Goal: Communication & Community: Share content

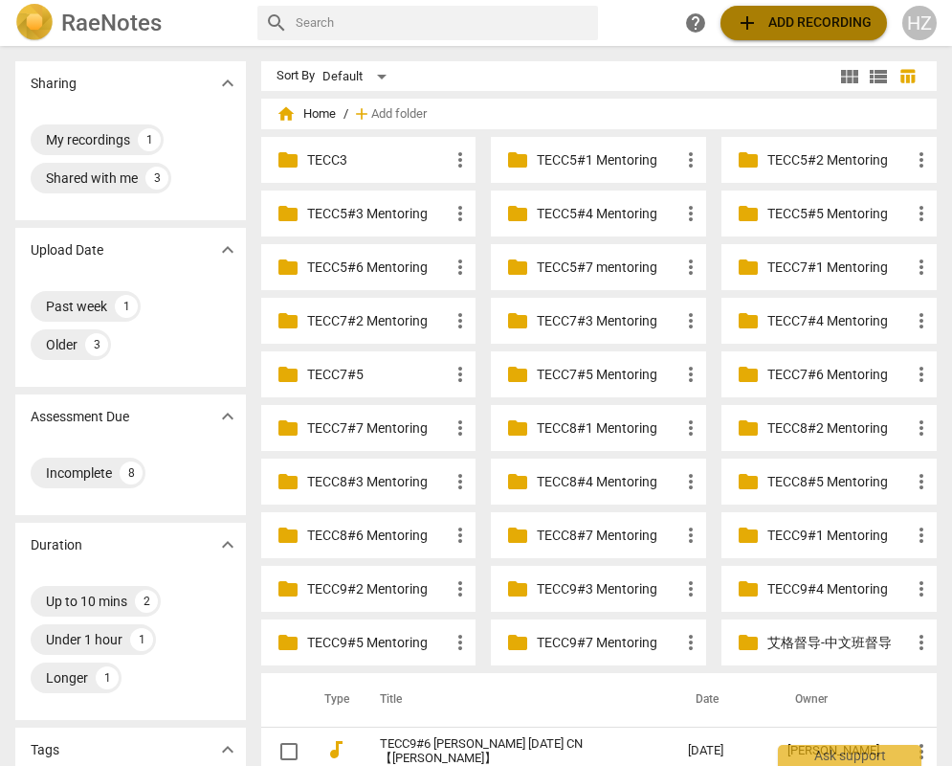
click at [785, 17] on span "add Add recording" at bounding box center [804, 22] width 136 height 23
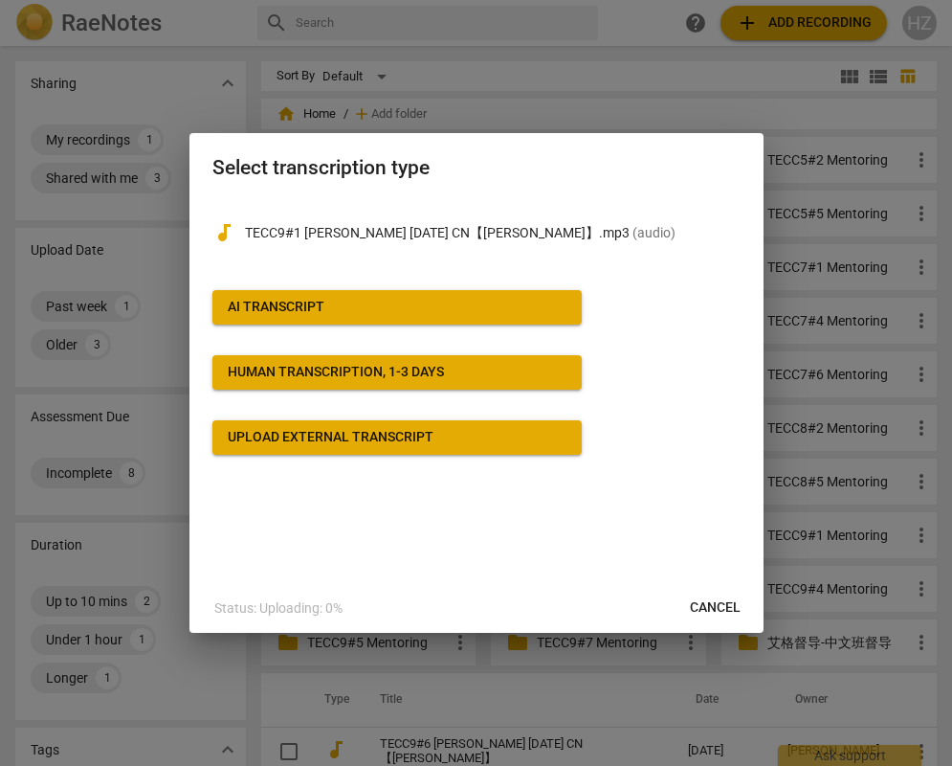
click at [359, 305] on span "AI Transcript" at bounding box center [397, 307] width 339 height 19
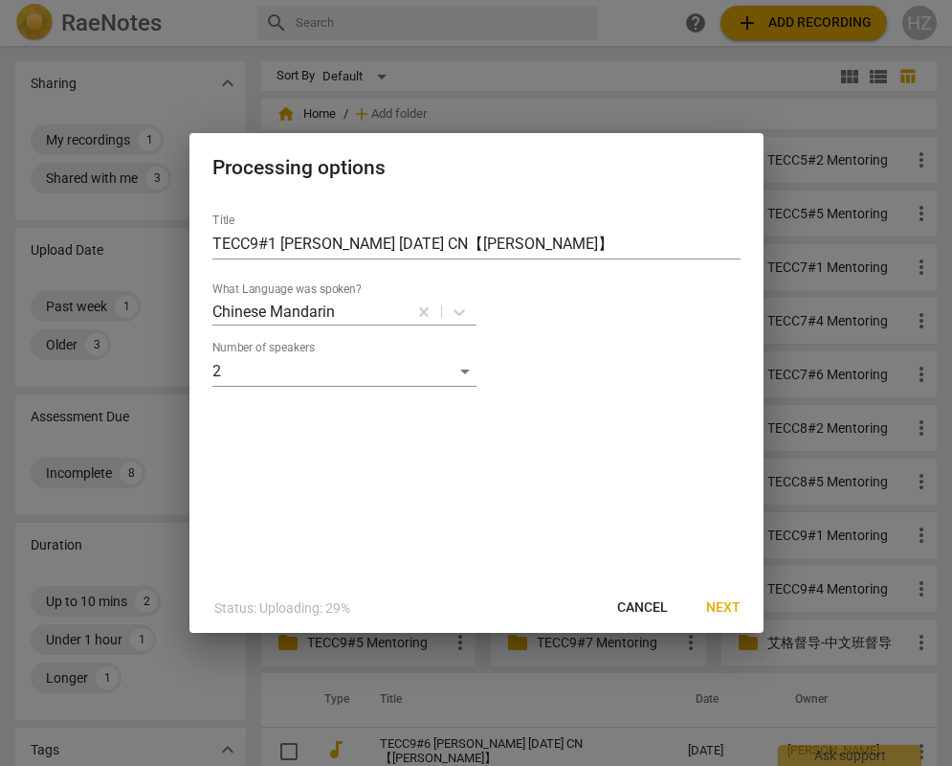
click at [723, 605] on span "Next" at bounding box center [723, 607] width 34 height 19
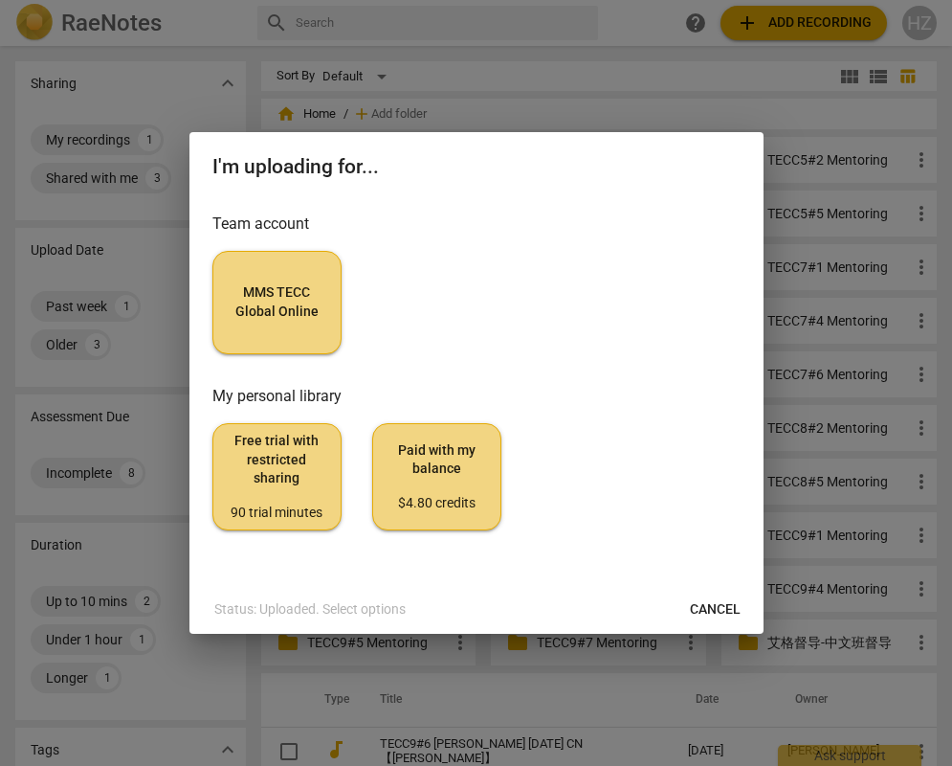
click at [298, 320] on span "MMS TECC Global Online" at bounding box center [277, 301] width 97 height 37
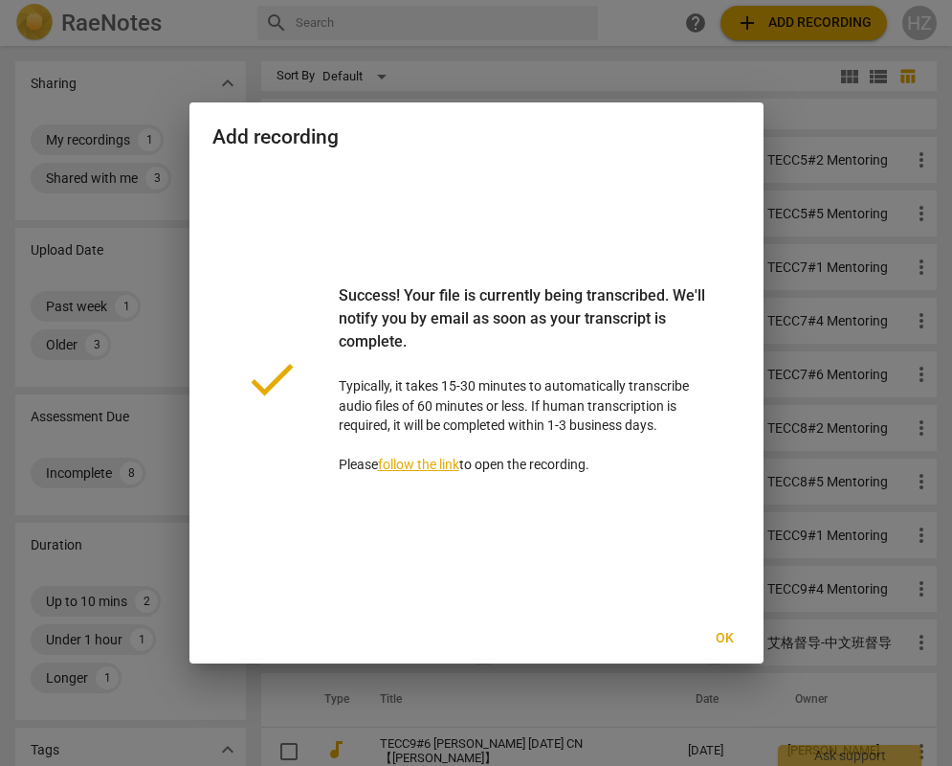
click at [719, 633] on span "Ok" at bounding box center [725, 638] width 31 height 19
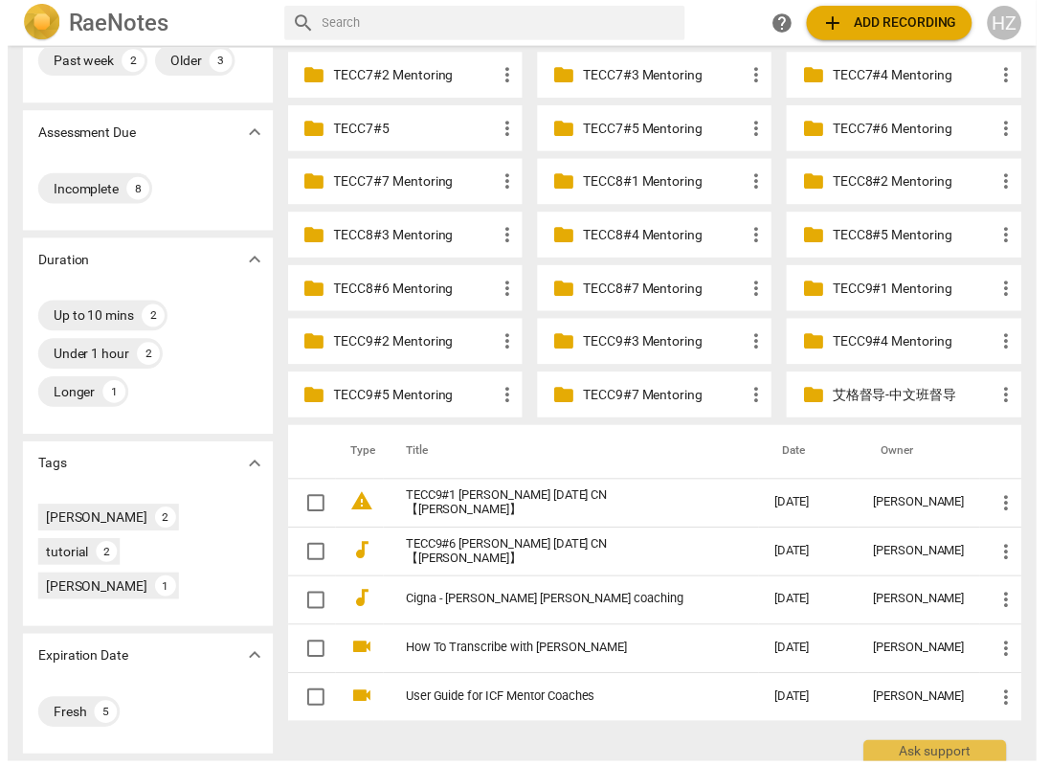
scroll to position [220, 0]
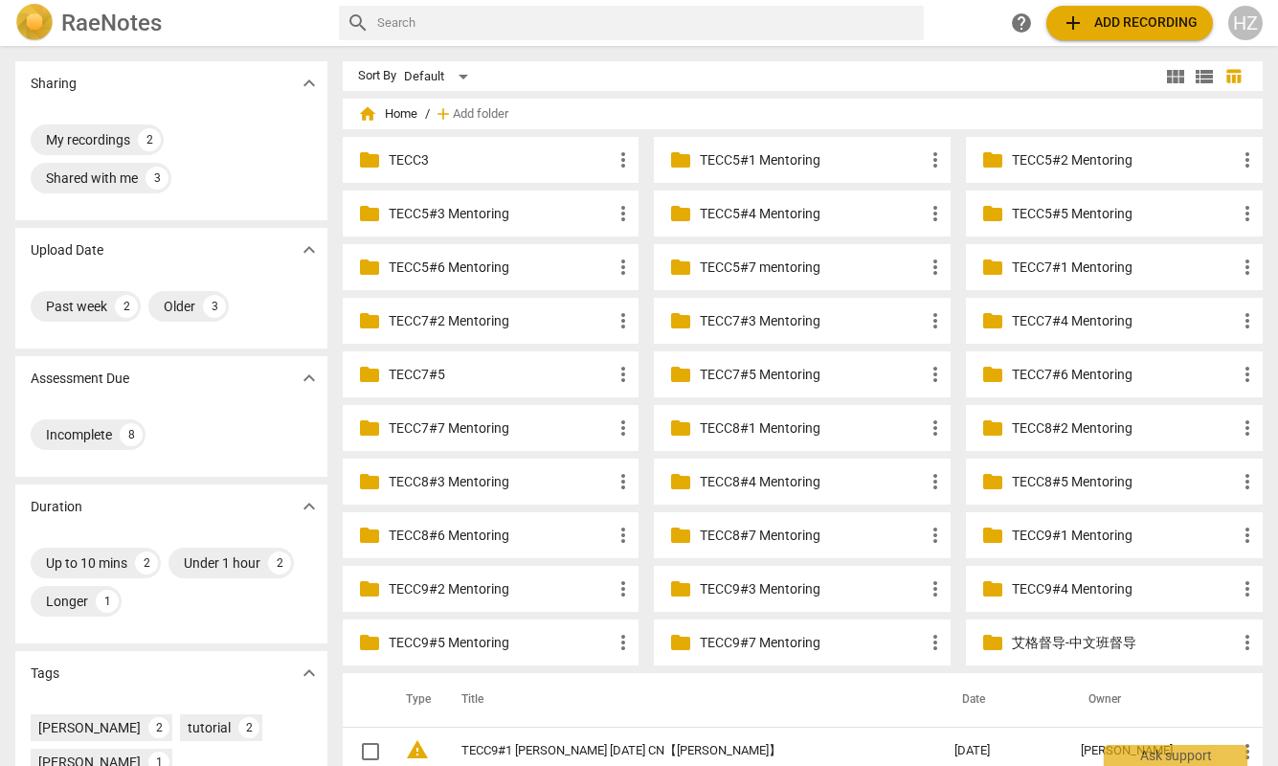
scroll to position [220, 0]
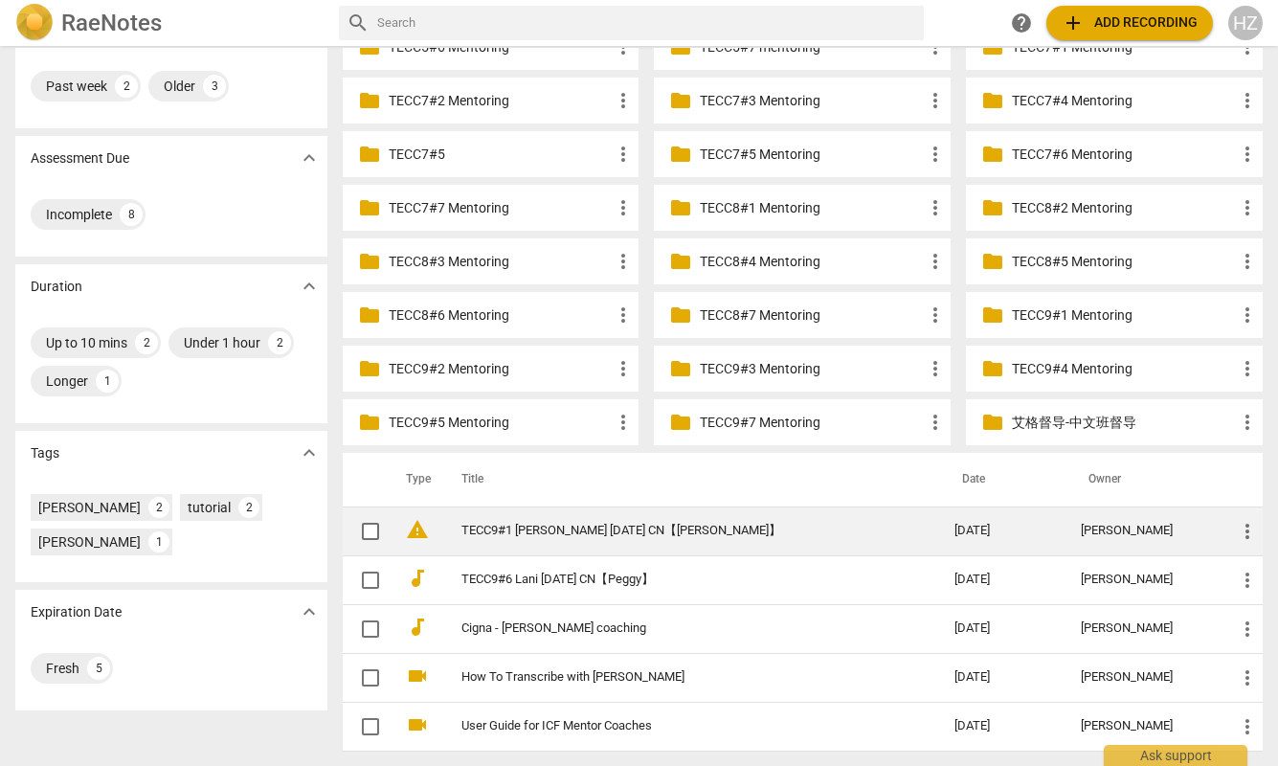
click at [608, 529] on link "TECC9#1 [PERSON_NAME] [DATE] CN【[PERSON_NAME]】" at bounding box center [673, 530] width 425 height 14
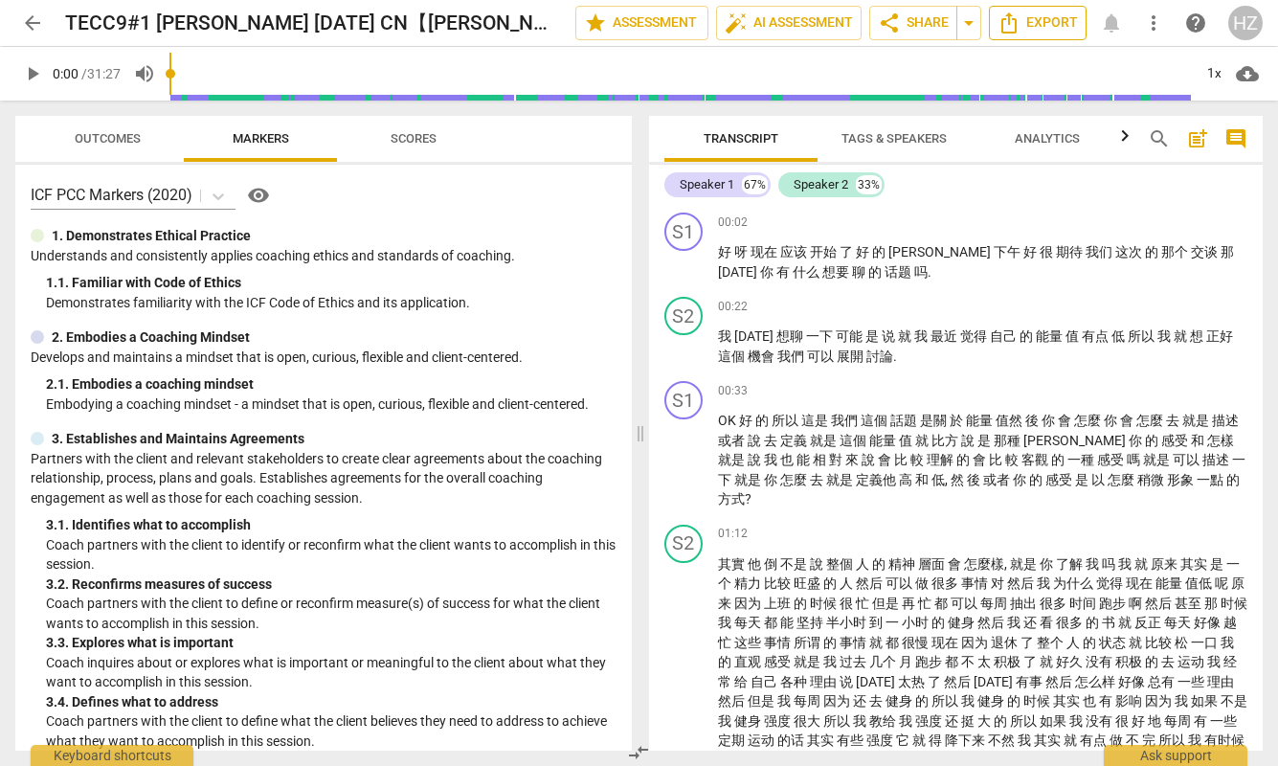
click at [1033, 21] on span "Export" at bounding box center [1037, 22] width 80 height 23
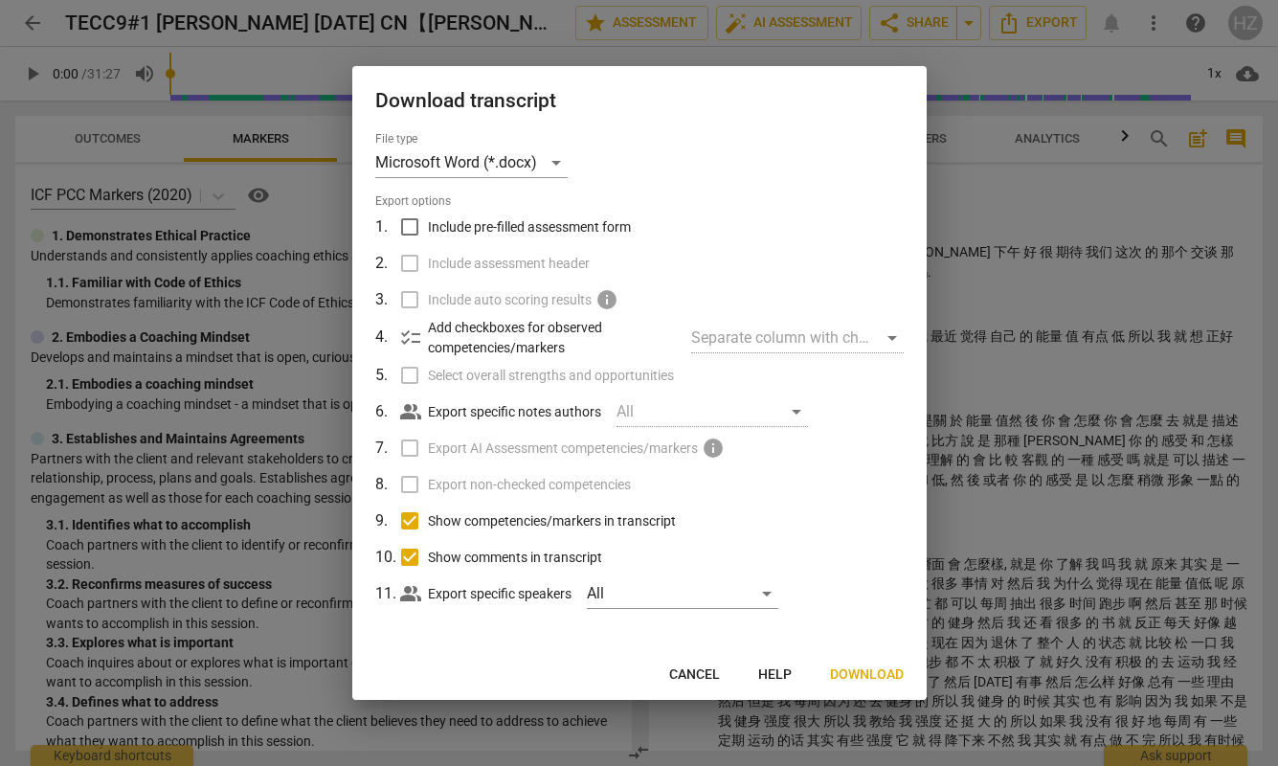
click at [702, 665] on span "Cancel" at bounding box center [694, 674] width 51 height 19
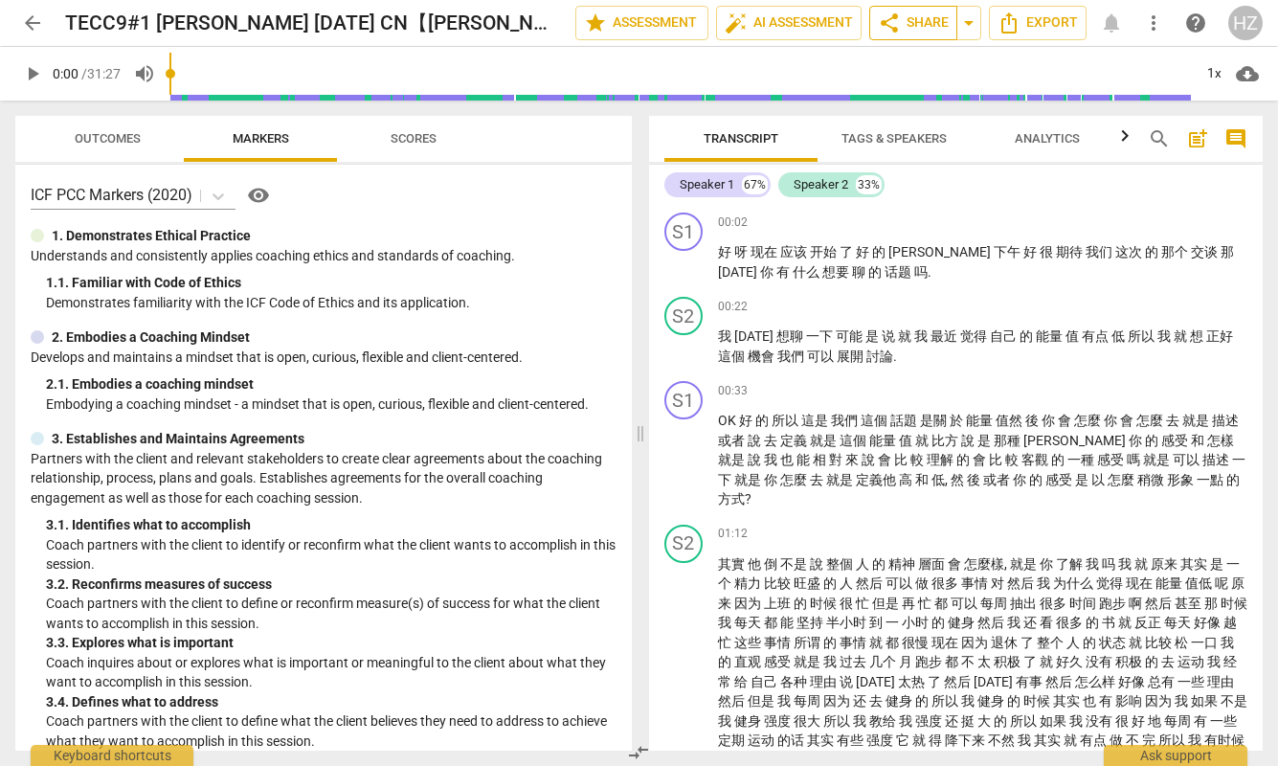
click at [917, 29] on span "share Share" at bounding box center [913, 22] width 71 height 23
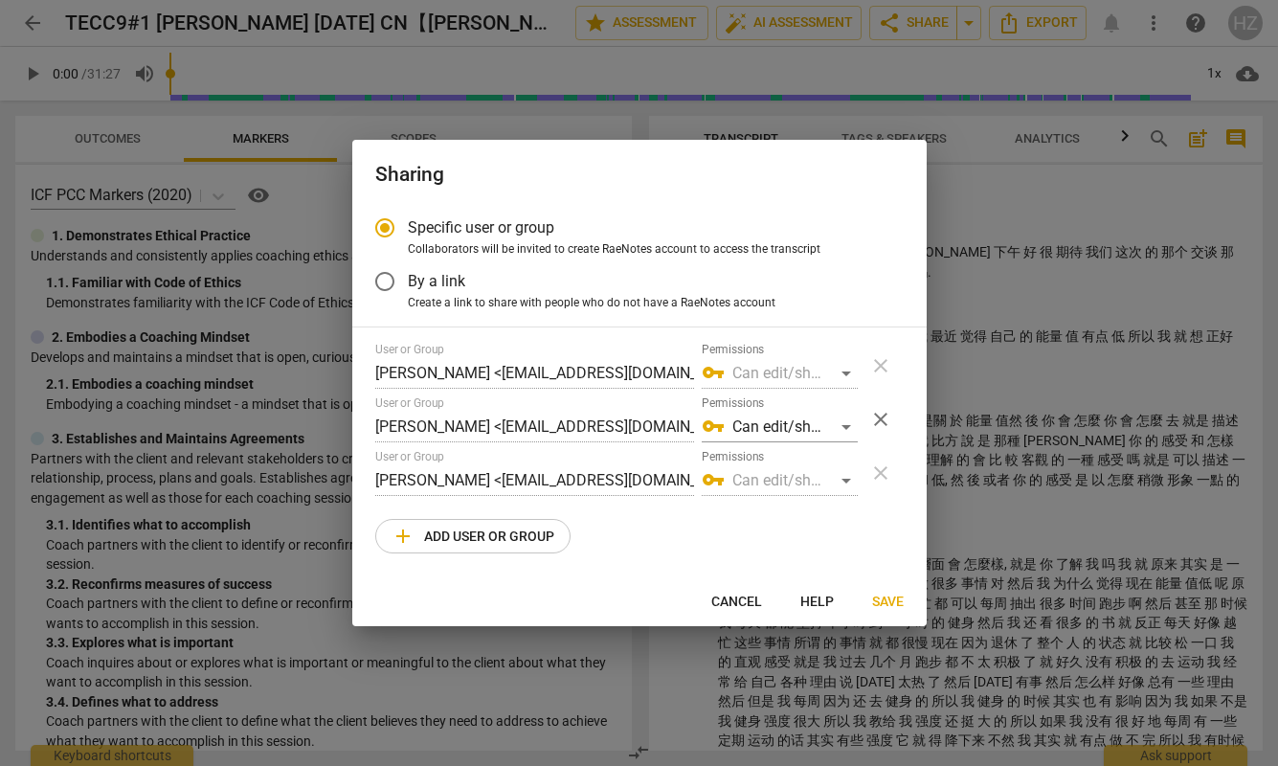
click at [447, 550] on button "add Add user or group" at bounding box center [472, 536] width 195 height 34
radio input "false"
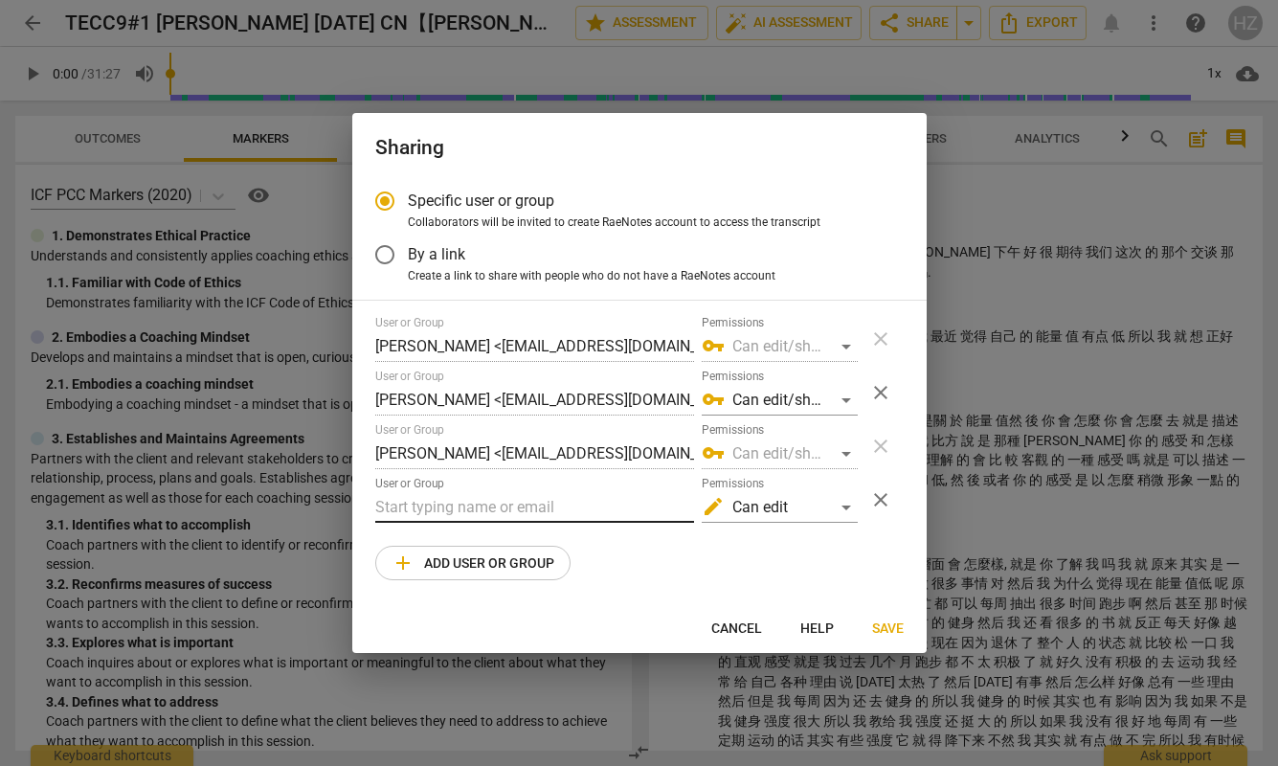
click at [426, 509] on input "text" at bounding box center [534, 507] width 319 height 31
type input "j"
click at [470, 497] on input "text" at bounding box center [534, 507] width 319 height 31
paste input "13701744509@163.com"
type input "13701744509@163.com"
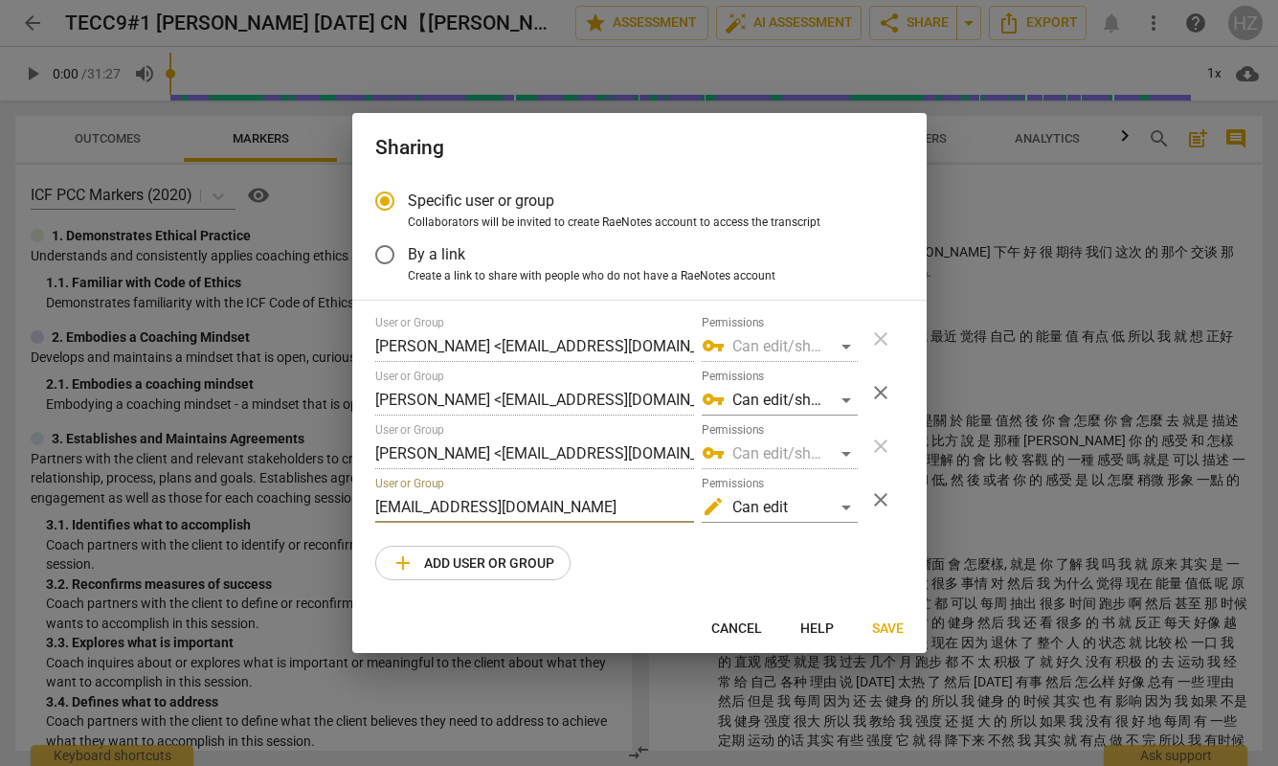
click at [615, 547] on div "User or Group Huan Zheng <agneshuan.zheng@outlook.com> Permissions vpn_key Can …" at bounding box center [639, 448] width 528 height 264
click at [883, 627] on span "Save" at bounding box center [888, 628] width 32 height 19
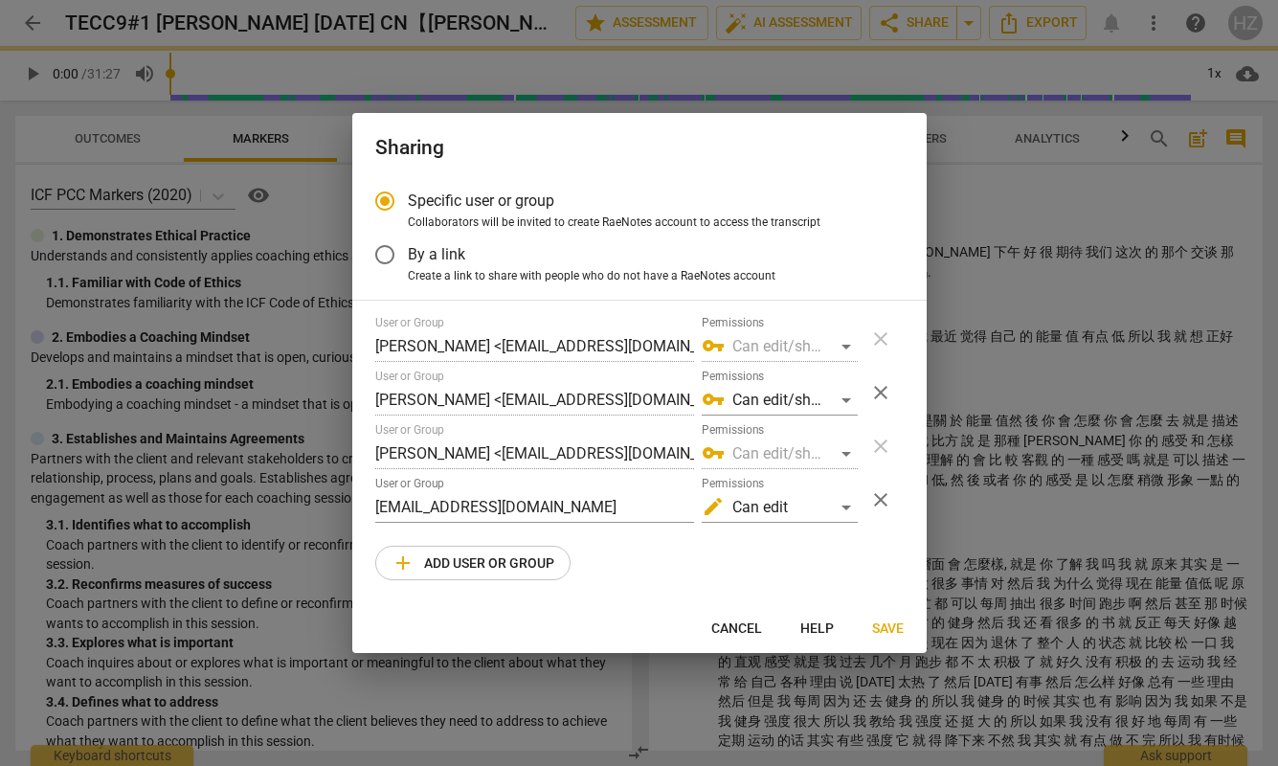
radio input "false"
type input "Julie Yao <13701744509@163.com>"
